Goal: Information Seeking & Learning: Compare options

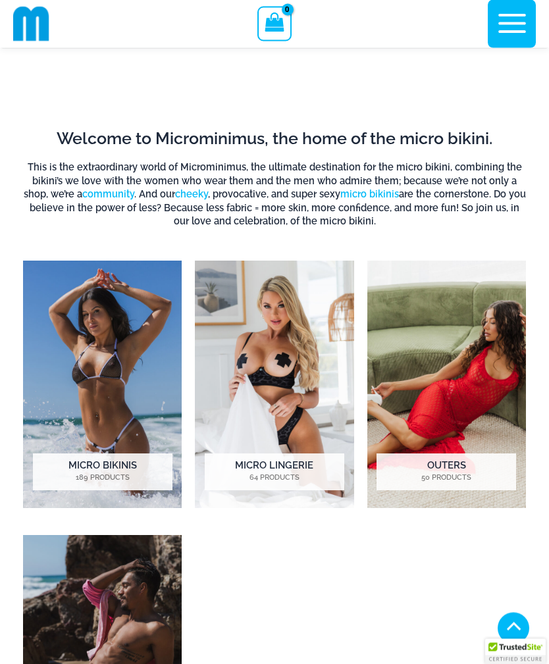
scroll to position [533, 0]
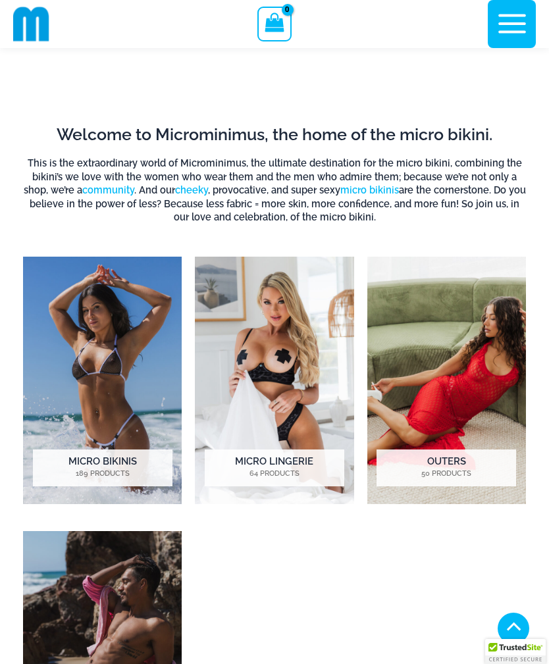
click at [135, 463] on h2 "Micro Bikinis 189 Products" at bounding box center [102, 467] width 139 height 37
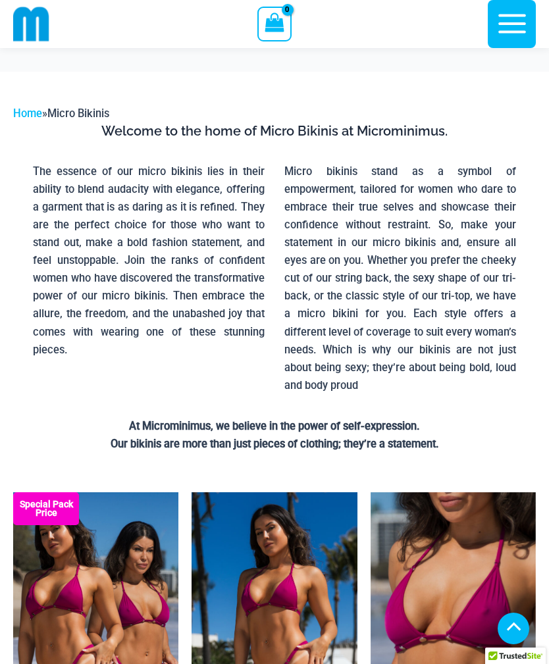
scroll to position [293, 0]
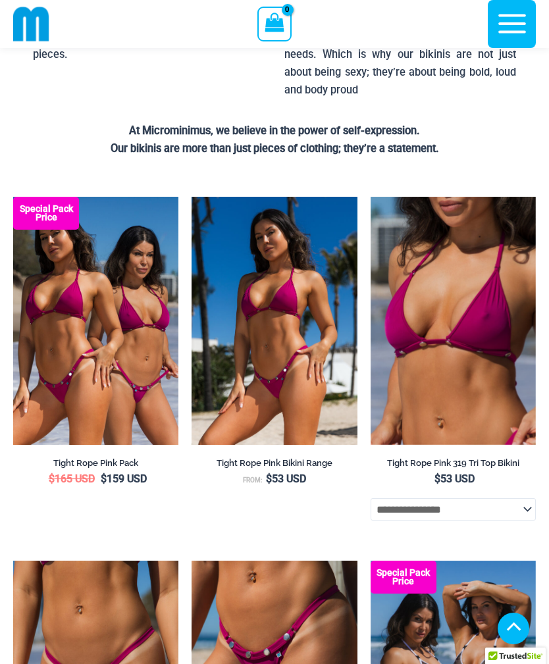
click at [370, 197] on img at bounding box center [370, 197] width 0 height 0
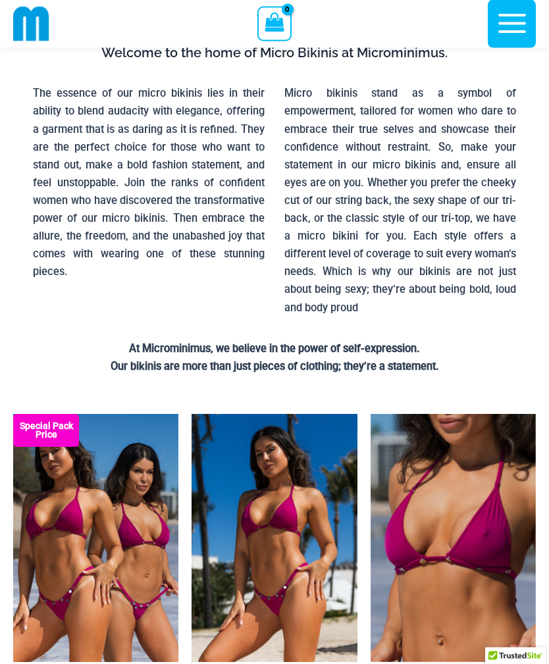
scroll to position [0, 0]
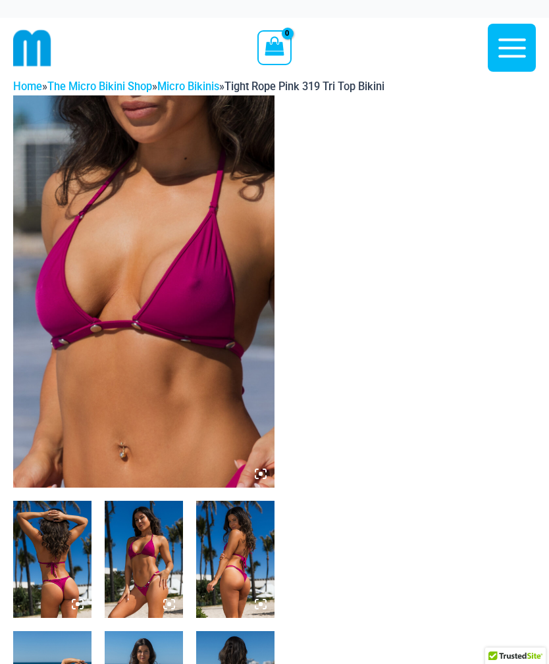
click at [169, 316] on img at bounding box center [143, 291] width 261 height 392
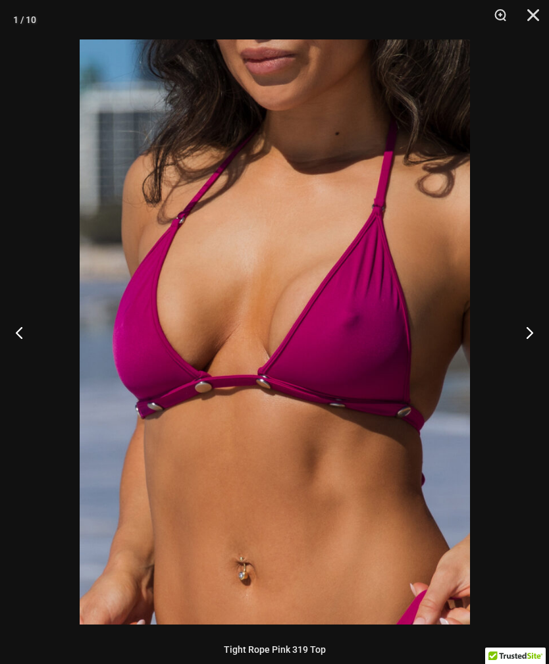
click at [522, 330] on button "Next" at bounding box center [523, 332] width 49 height 66
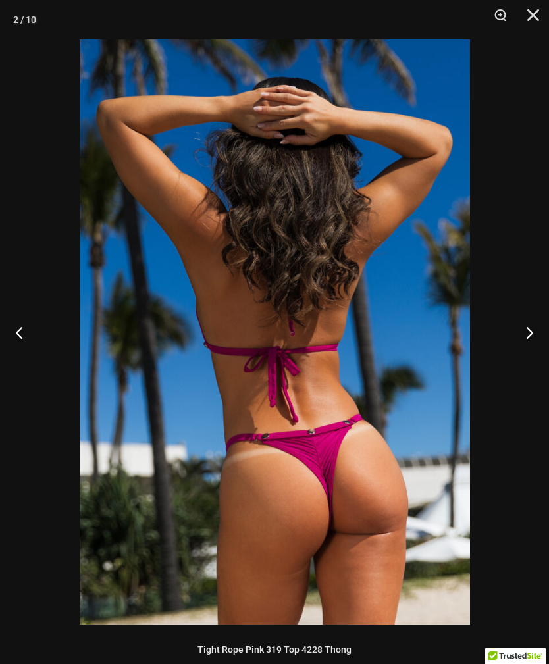
click at [529, 323] on button "Next" at bounding box center [523, 332] width 49 height 66
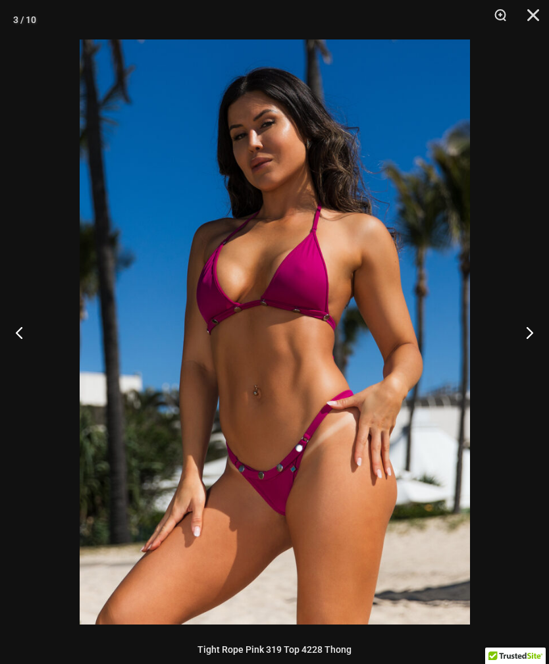
click at [515, 333] on button "Next" at bounding box center [523, 332] width 49 height 66
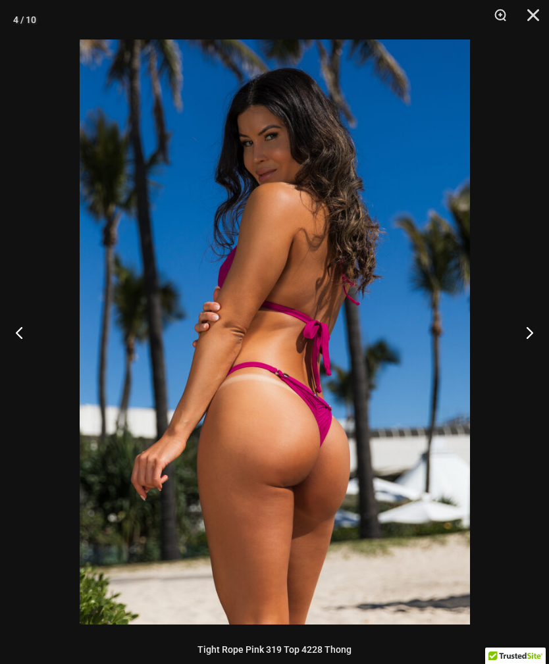
click at [522, 327] on button "Next" at bounding box center [523, 332] width 49 height 66
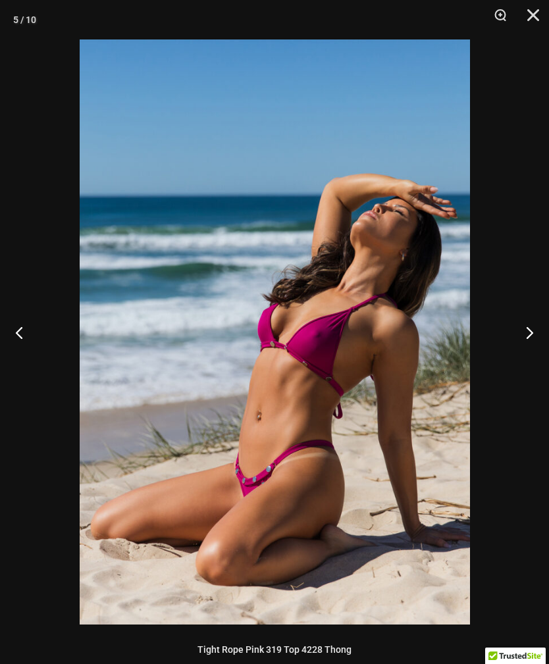
click at [520, 329] on button "Next" at bounding box center [523, 332] width 49 height 66
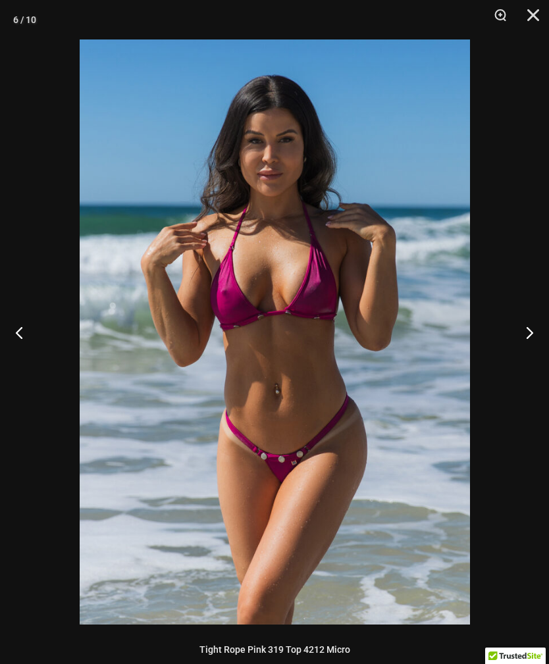
click at [531, 325] on button "Next" at bounding box center [523, 332] width 49 height 66
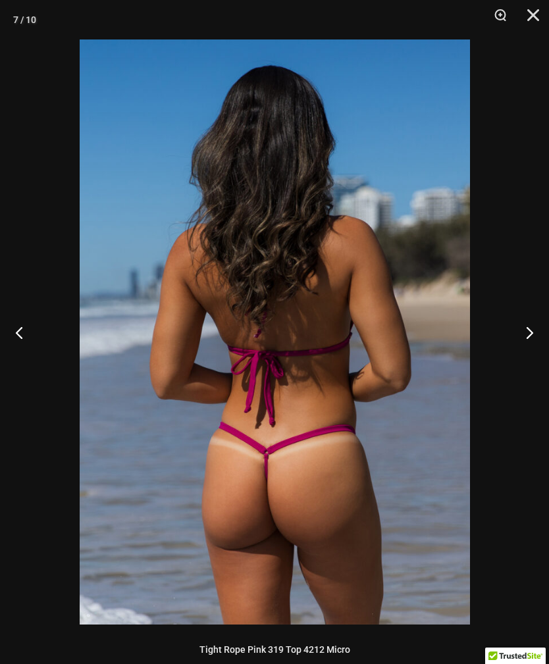
click at [529, 326] on button "Next" at bounding box center [523, 332] width 49 height 66
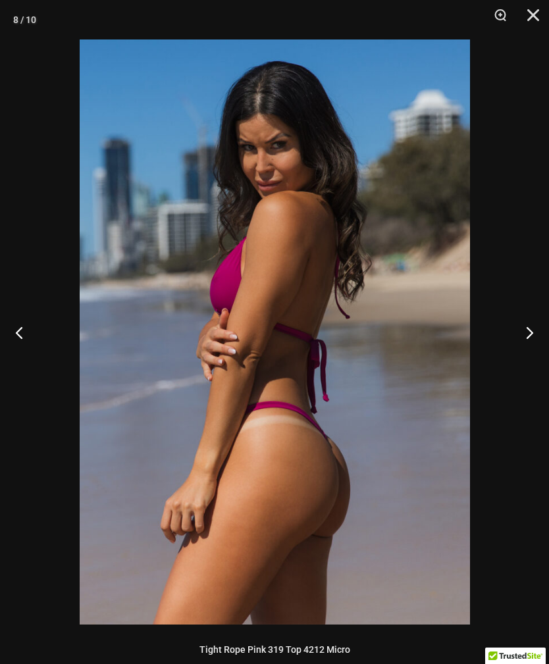
click at [517, 322] on button "Next" at bounding box center [523, 332] width 49 height 66
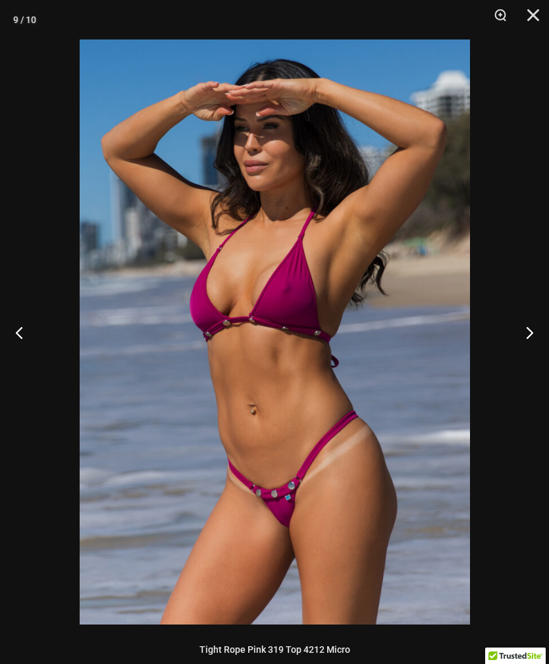
click at [522, 330] on button "Next" at bounding box center [523, 332] width 49 height 66
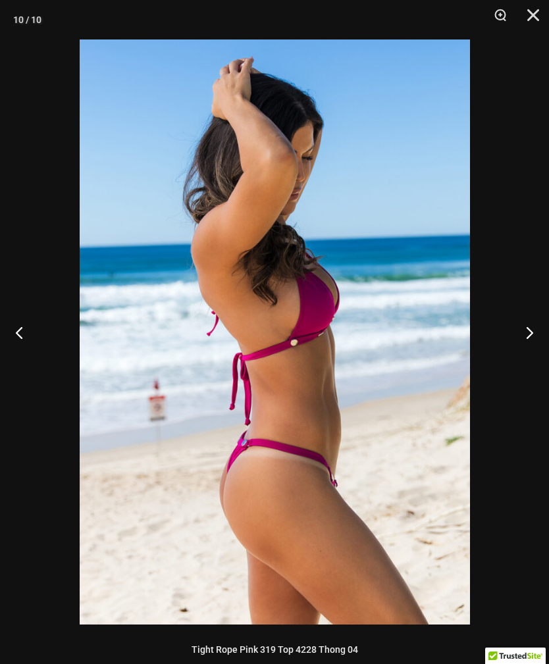
click at [523, 272] on div at bounding box center [274, 332] width 549 height 664
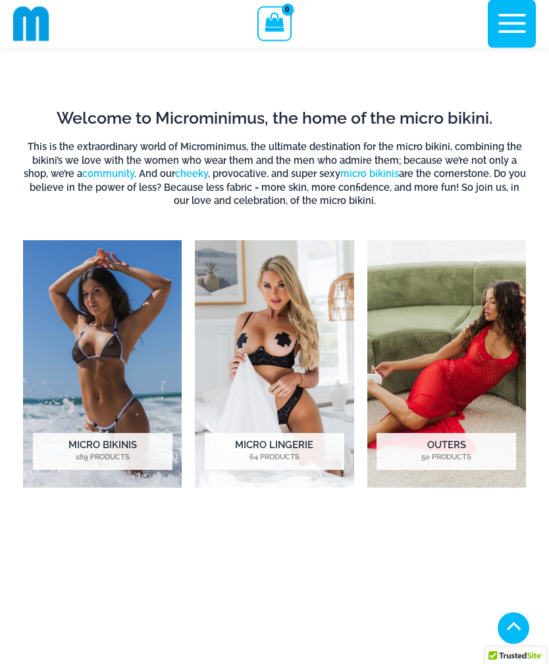
scroll to position [550, 0]
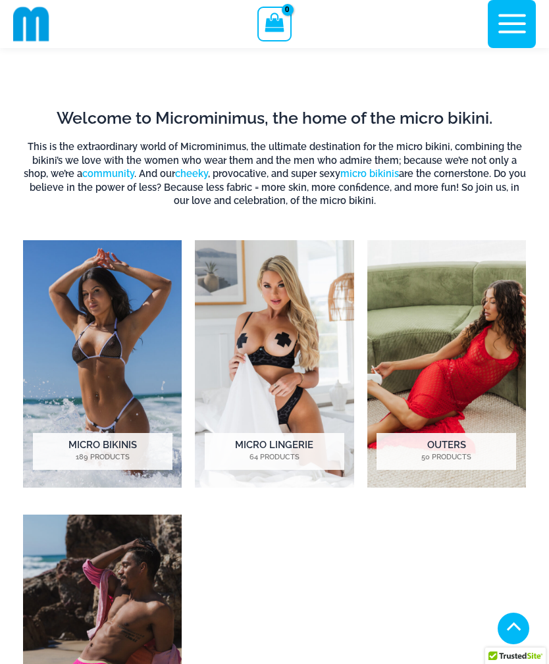
click at [277, 366] on img "Visit product category Micro Lingerie" at bounding box center [274, 363] width 159 height 247
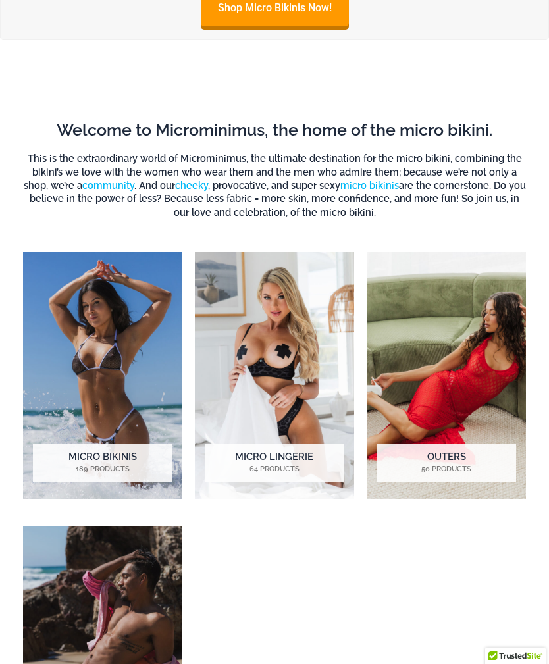
scroll to position [592, 0]
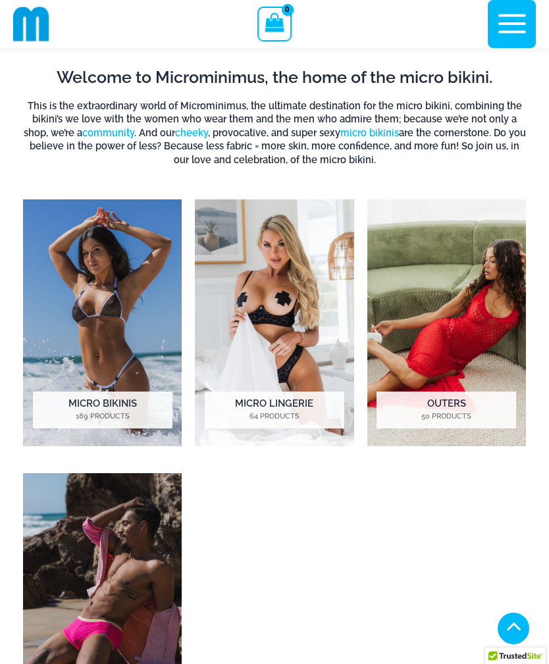
click at [474, 357] on img "Visit product category Outers" at bounding box center [446, 322] width 159 height 247
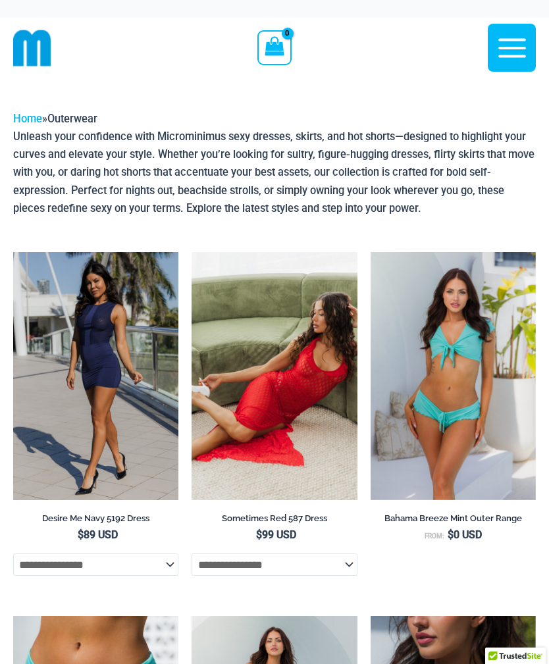
click at [13, 252] on img at bounding box center [13, 252] width 0 height 0
click at [191, 252] on img at bounding box center [191, 252] width 0 height 0
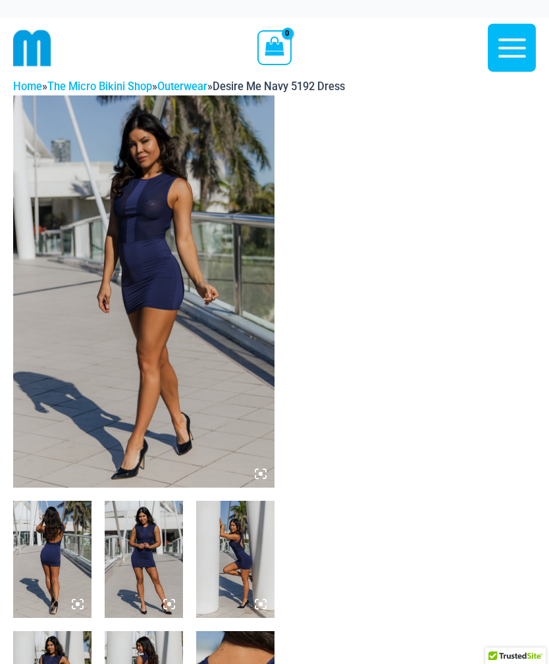
click at [184, 318] on img at bounding box center [143, 291] width 261 height 392
click at [201, 292] on img at bounding box center [143, 291] width 261 height 392
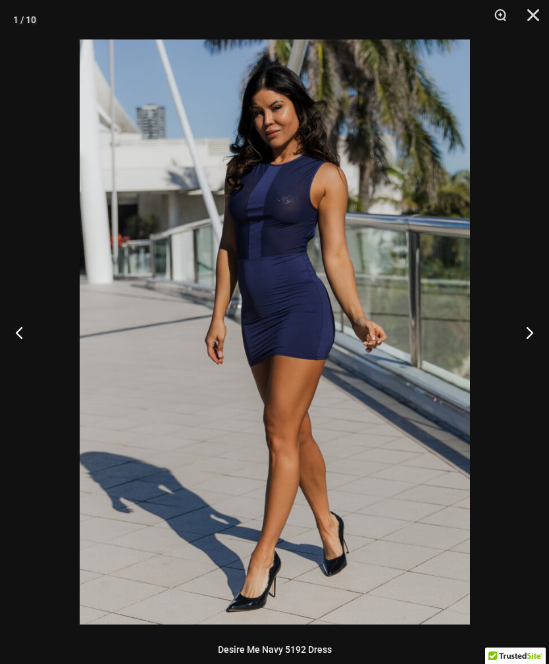
click at [524, 339] on button "Next" at bounding box center [523, 332] width 49 height 66
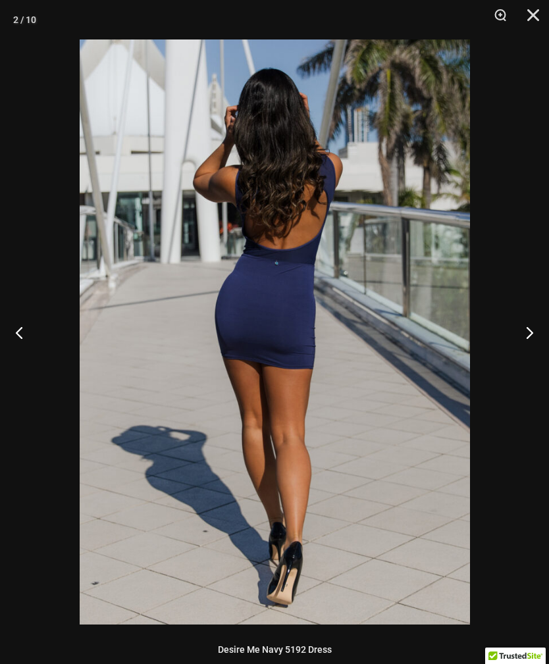
click at [516, 331] on button "Next" at bounding box center [523, 332] width 49 height 66
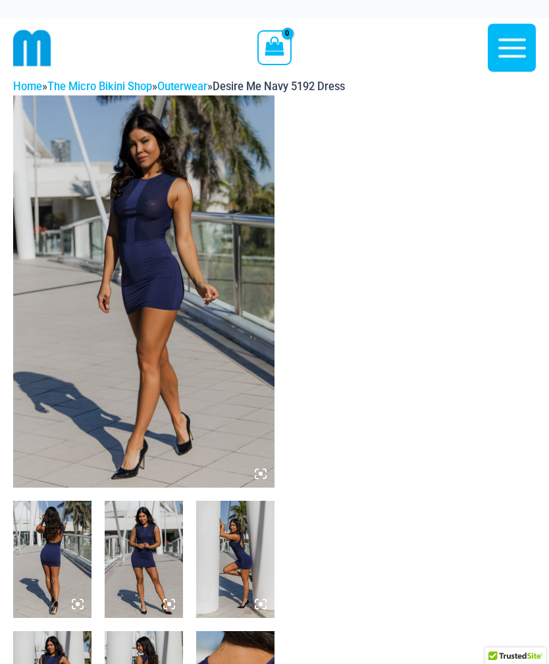
click at [198, 273] on img at bounding box center [143, 291] width 261 height 392
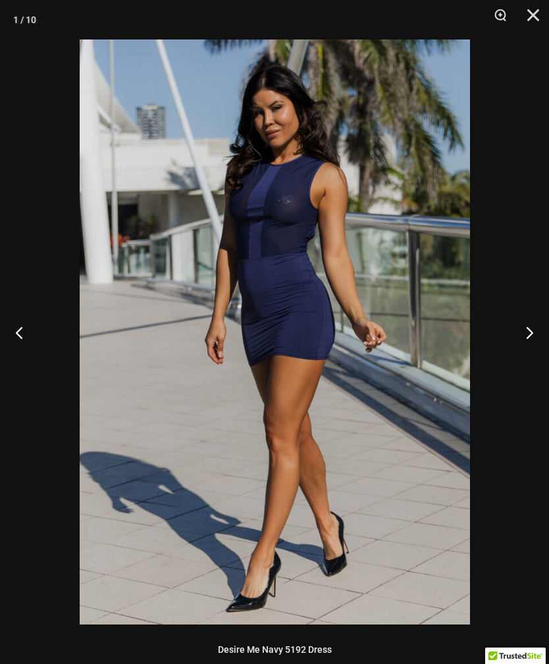
click at [515, 326] on button "Next" at bounding box center [523, 332] width 49 height 66
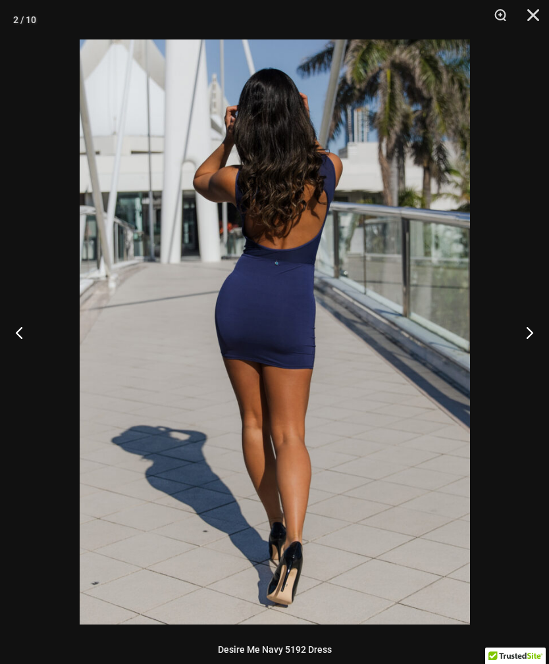
click at [520, 314] on button "Next" at bounding box center [523, 332] width 49 height 66
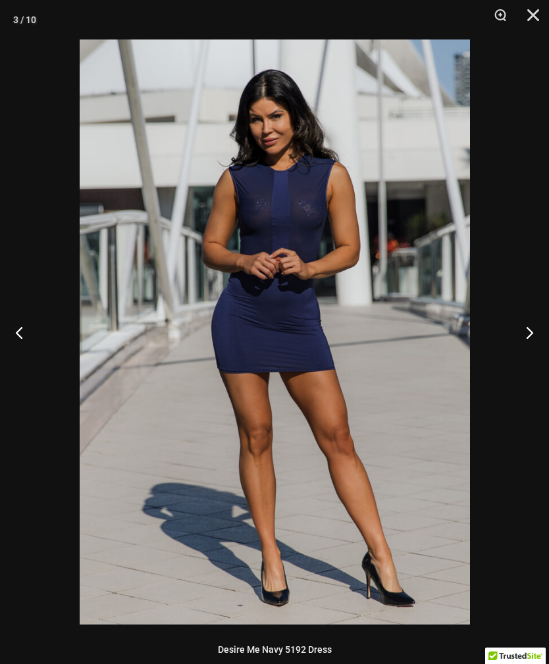
click at [518, 316] on button "Next" at bounding box center [523, 332] width 49 height 66
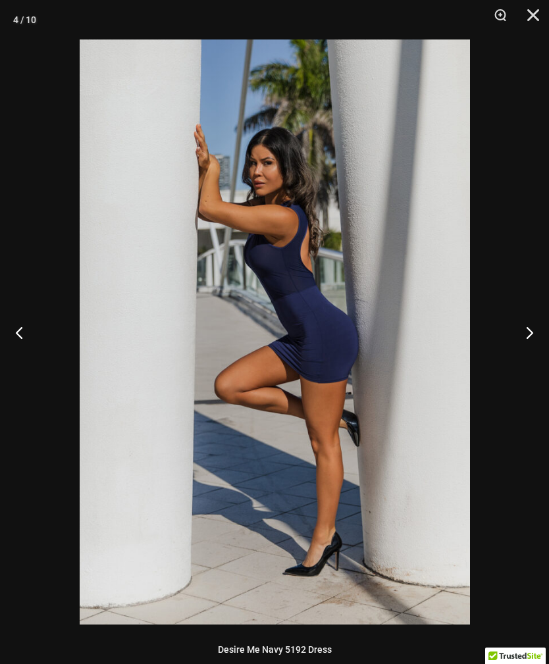
click at [518, 318] on button "Next" at bounding box center [523, 332] width 49 height 66
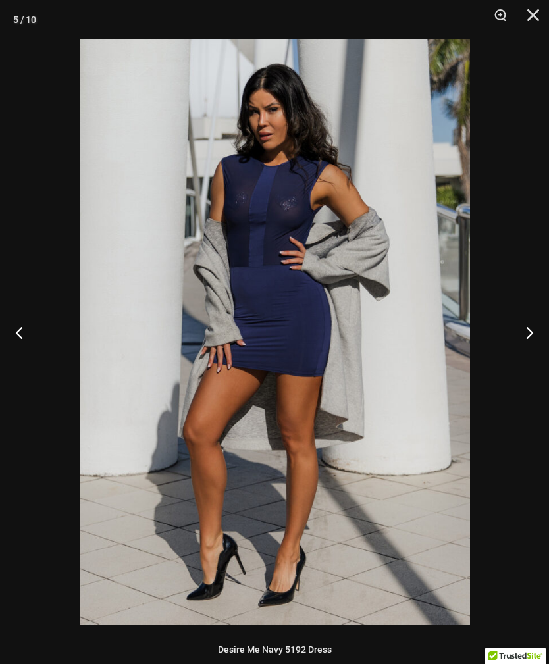
click at [518, 320] on button "Next" at bounding box center [523, 332] width 49 height 66
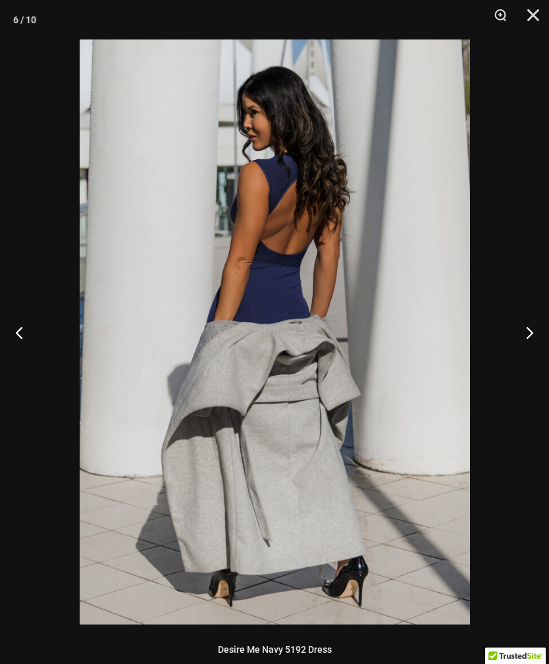
click at [517, 309] on button "Next" at bounding box center [523, 332] width 49 height 66
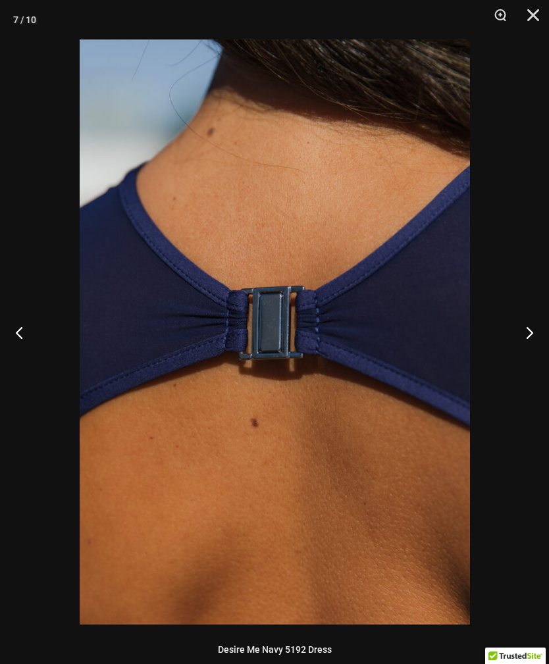
click at [503, 330] on button "Next" at bounding box center [523, 332] width 49 height 66
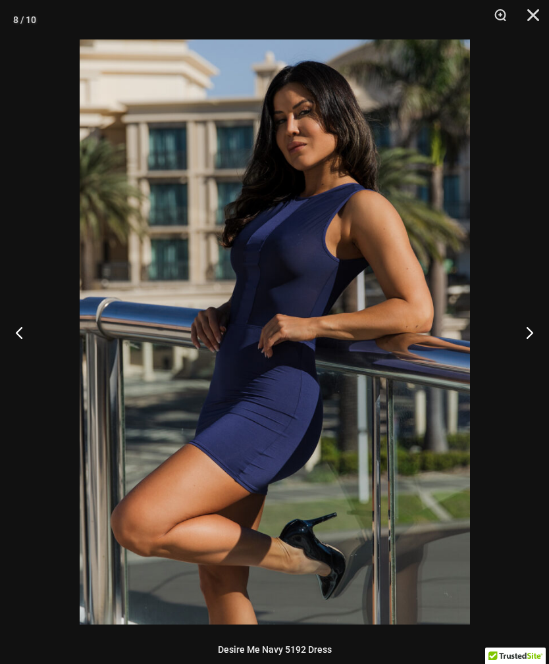
click at [521, 337] on button "Next" at bounding box center [523, 332] width 49 height 66
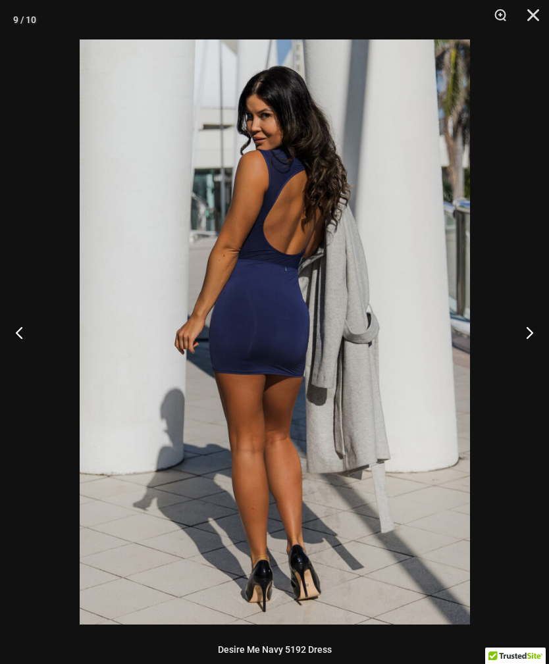
click at [514, 338] on button "Next" at bounding box center [523, 332] width 49 height 66
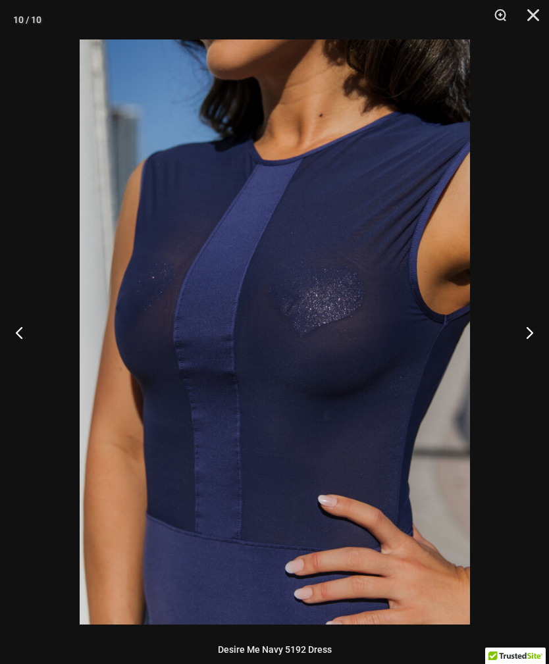
click at [503, 340] on button "Next" at bounding box center [523, 332] width 49 height 66
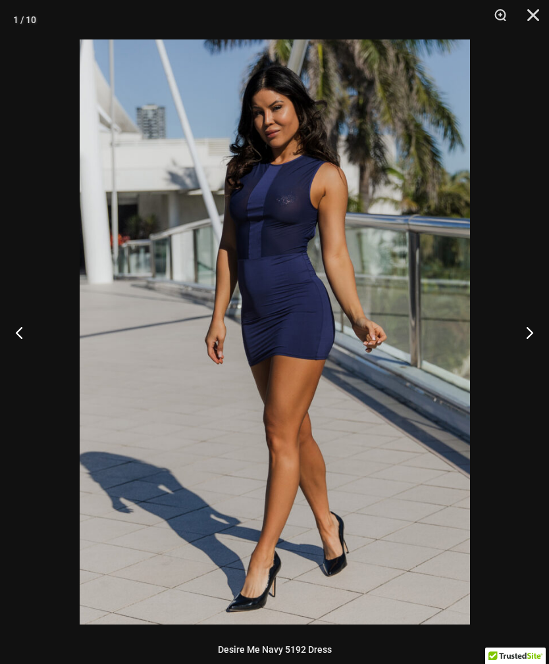
click at [524, 274] on div at bounding box center [274, 332] width 549 height 664
click at [512, 288] on div at bounding box center [274, 332] width 549 height 664
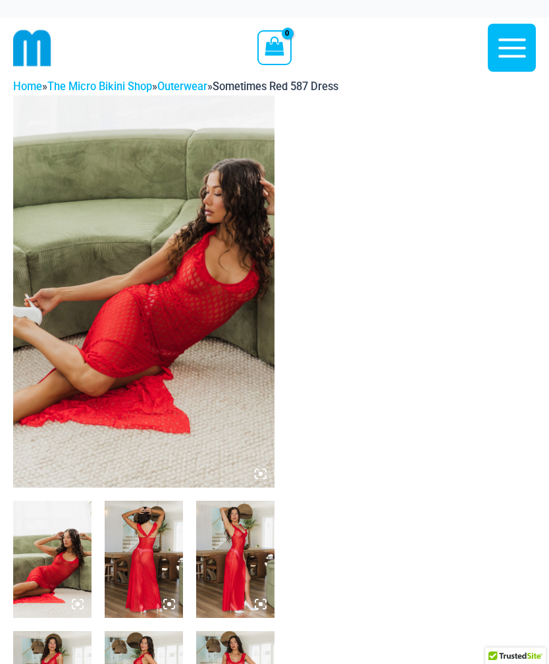
click at [181, 288] on img at bounding box center [143, 291] width 261 height 392
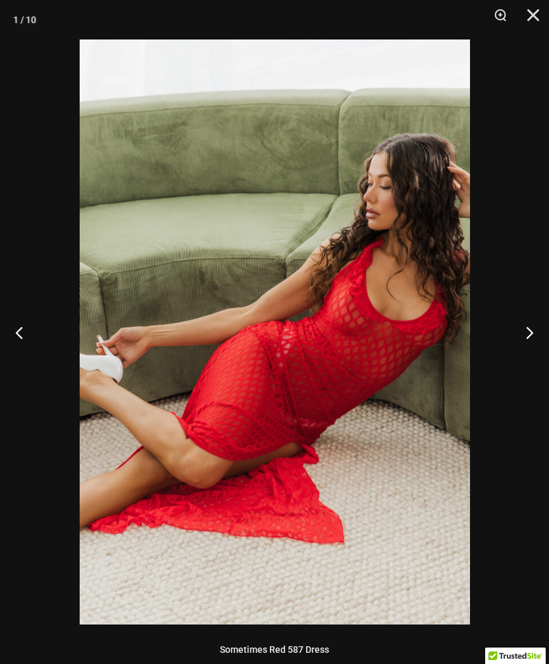
click at [515, 355] on button "Next" at bounding box center [523, 332] width 49 height 66
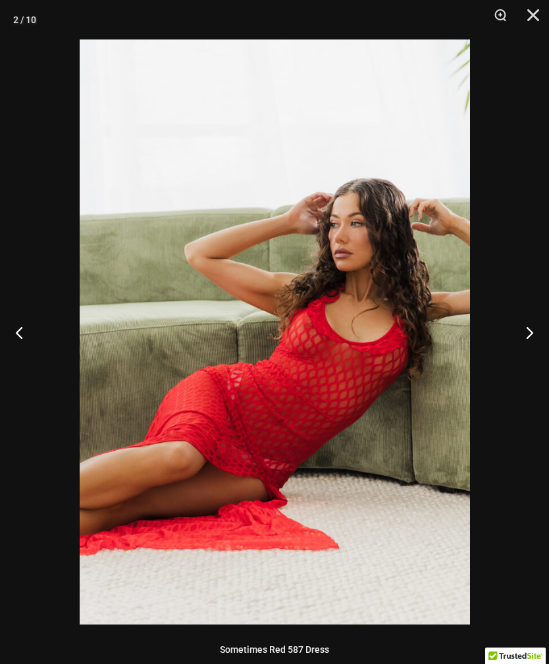
click at [520, 330] on button "Next" at bounding box center [523, 332] width 49 height 66
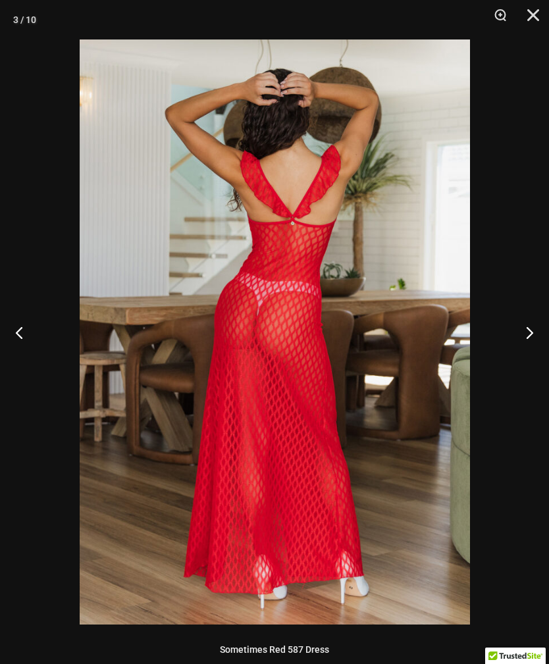
click at [526, 326] on button "Next" at bounding box center [523, 332] width 49 height 66
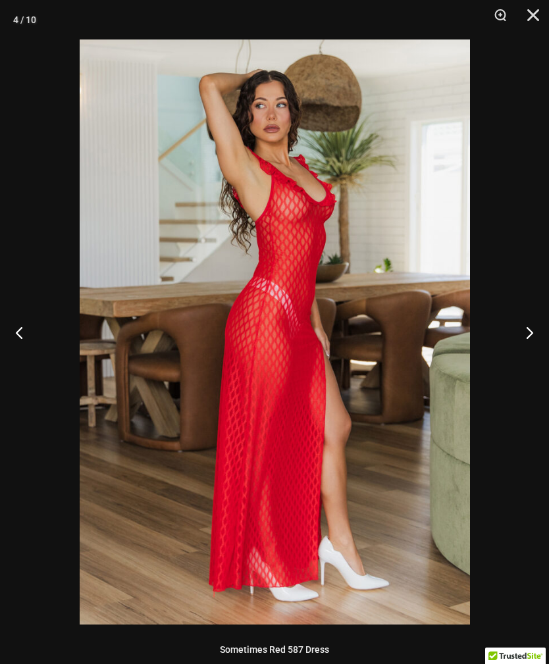
click at [526, 325] on button "Next" at bounding box center [523, 332] width 49 height 66
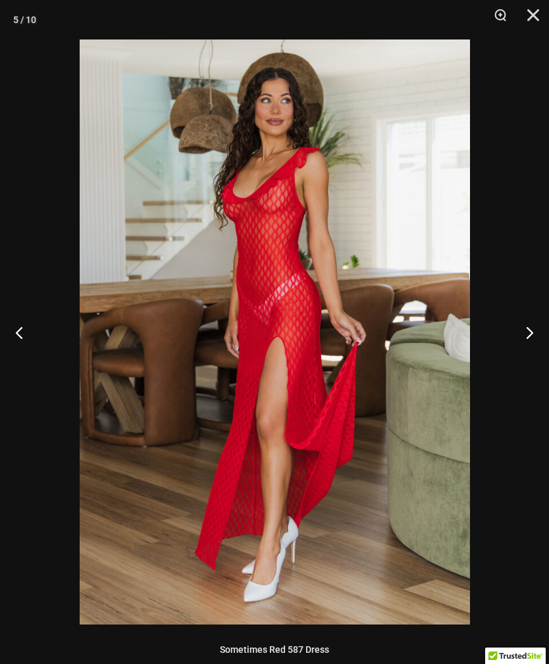
click at [526, 327] on button "Next" at bounding box center [523, 332] width 49 height 66
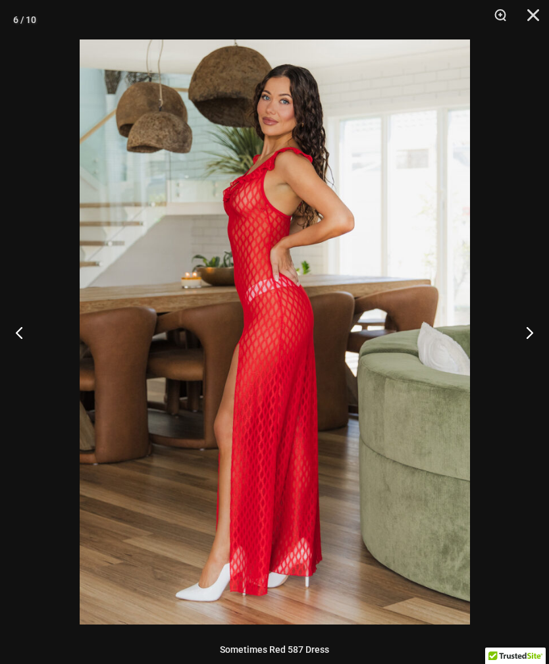
click at [528, 327] on button "Next" at bounding box center [523, 332] width 49 height 66
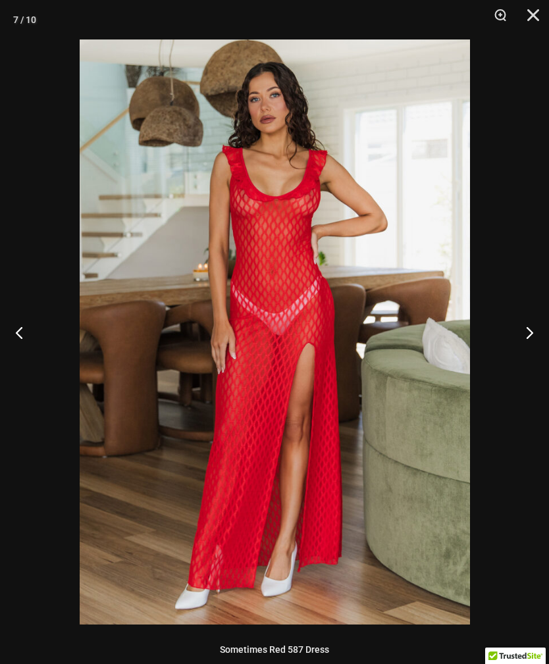
click at [529, 325] on button "Next" at bounding box center [523, 332] width 49 height 66
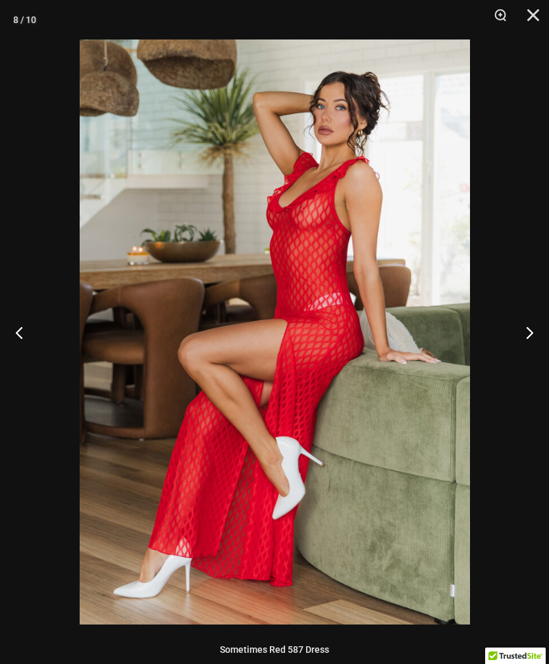
click at [524, 323] on button "Next" at bounding box center [523, 332] width 49 height 66
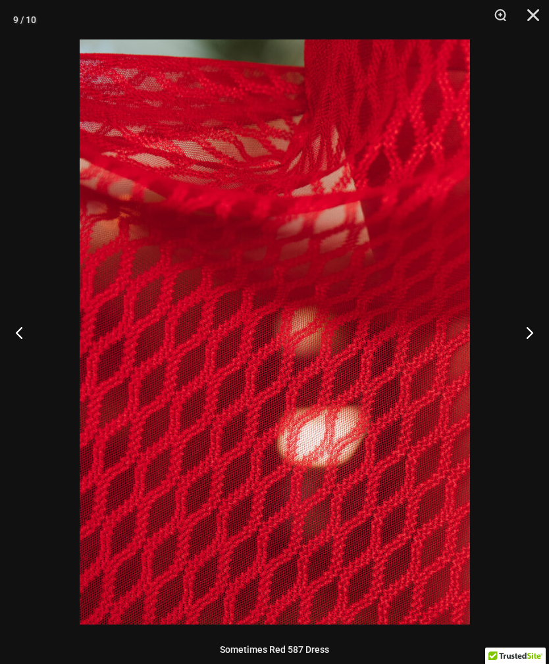
click at [501, 360] on button "Next" at bounding box center [523, 332] width 49 height 66
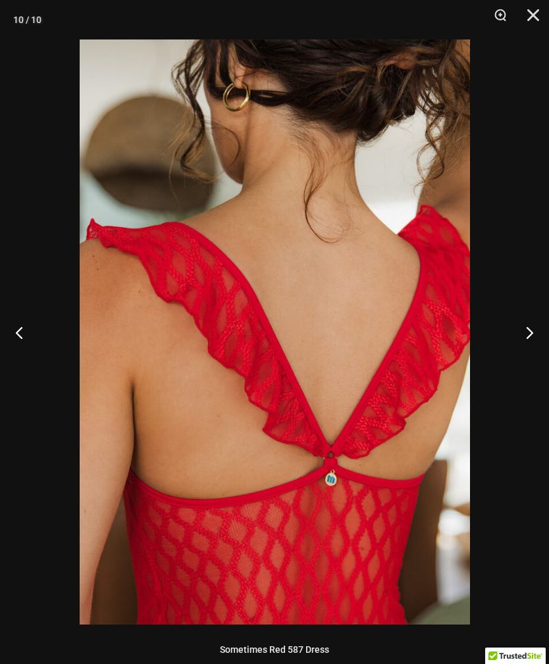
click at [506, 330] on button "Next" at bounding box center [523, 332] width 49 height 66
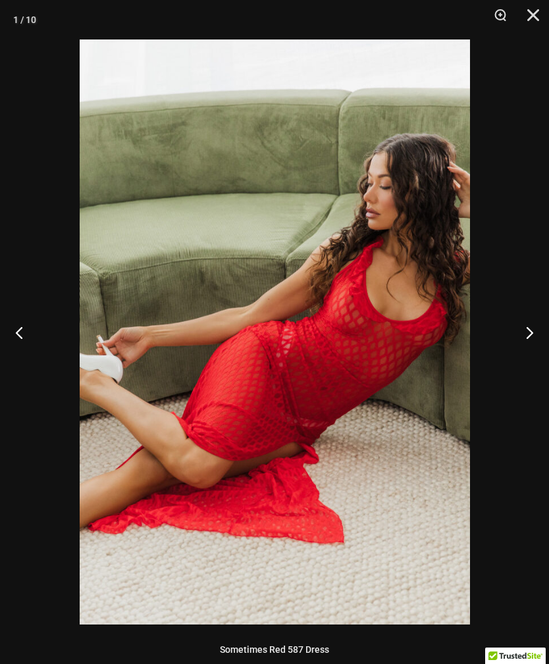
click at [519, 331] on button "Next" at bounding box center [523, 332] width 49 height 66
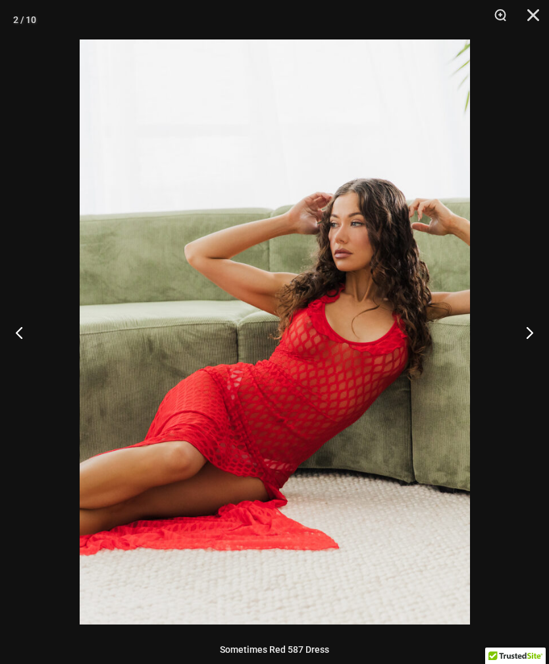
click at [523, 316] on button "Next" at bounding box center [523, 332] width 49 height 66
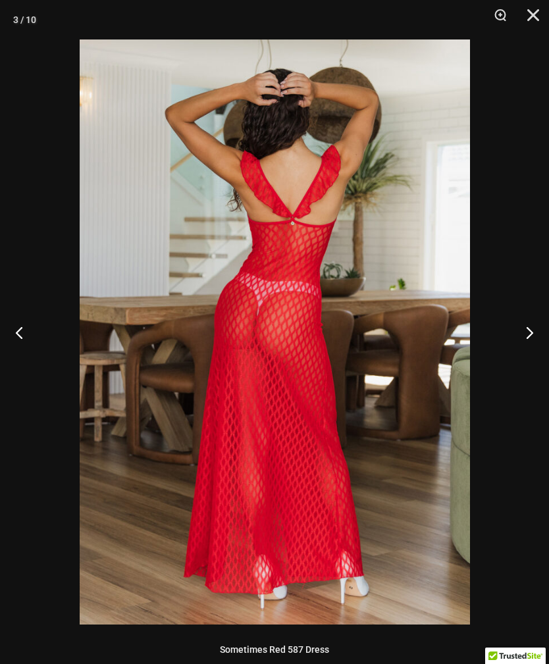
click at [30, 335] on button "Previous" at bounding box center [24, 332] width 49 height 66
